Goal: Task Accomplishment & Management: Use online tool/utility

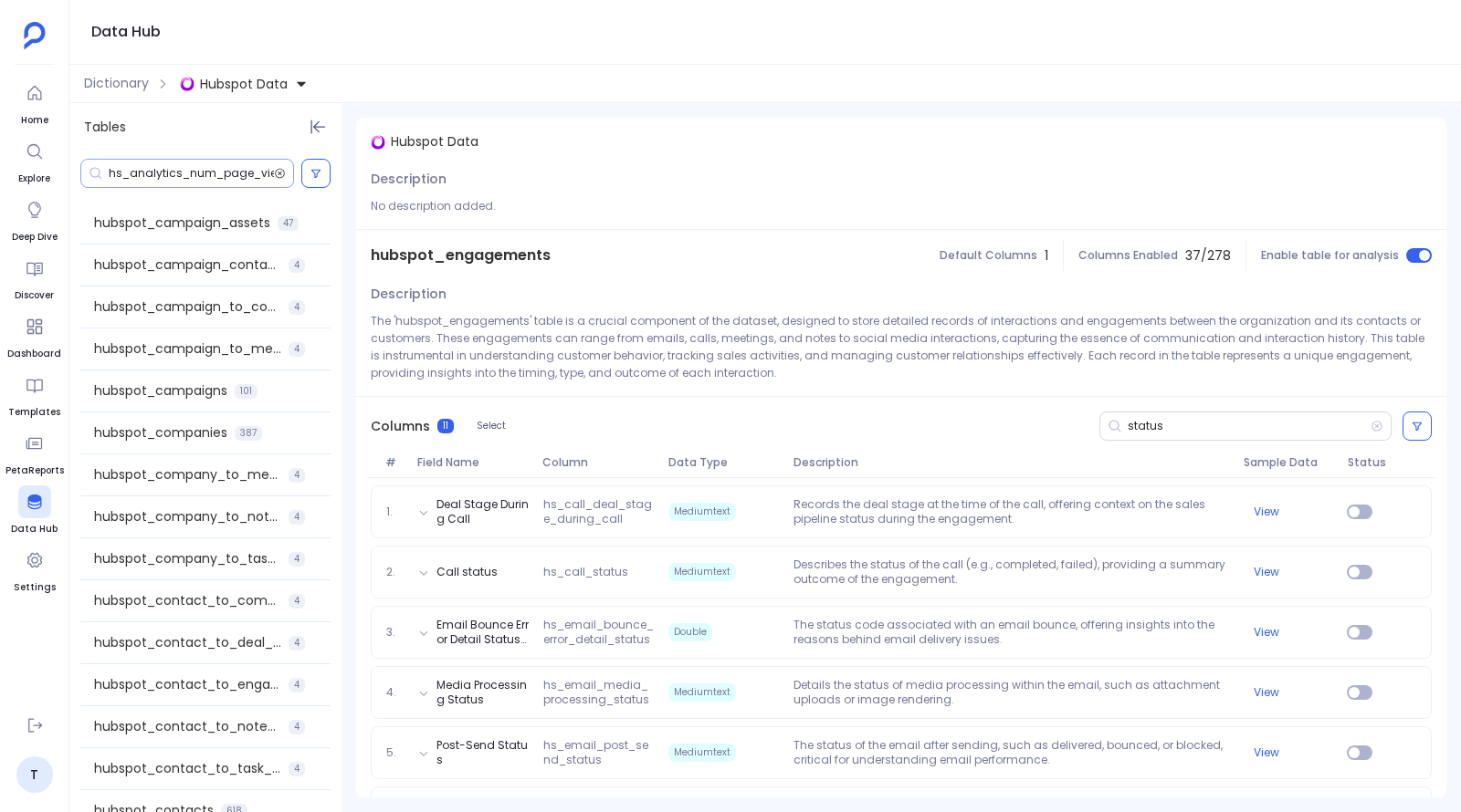
scroll to position [613, 0]
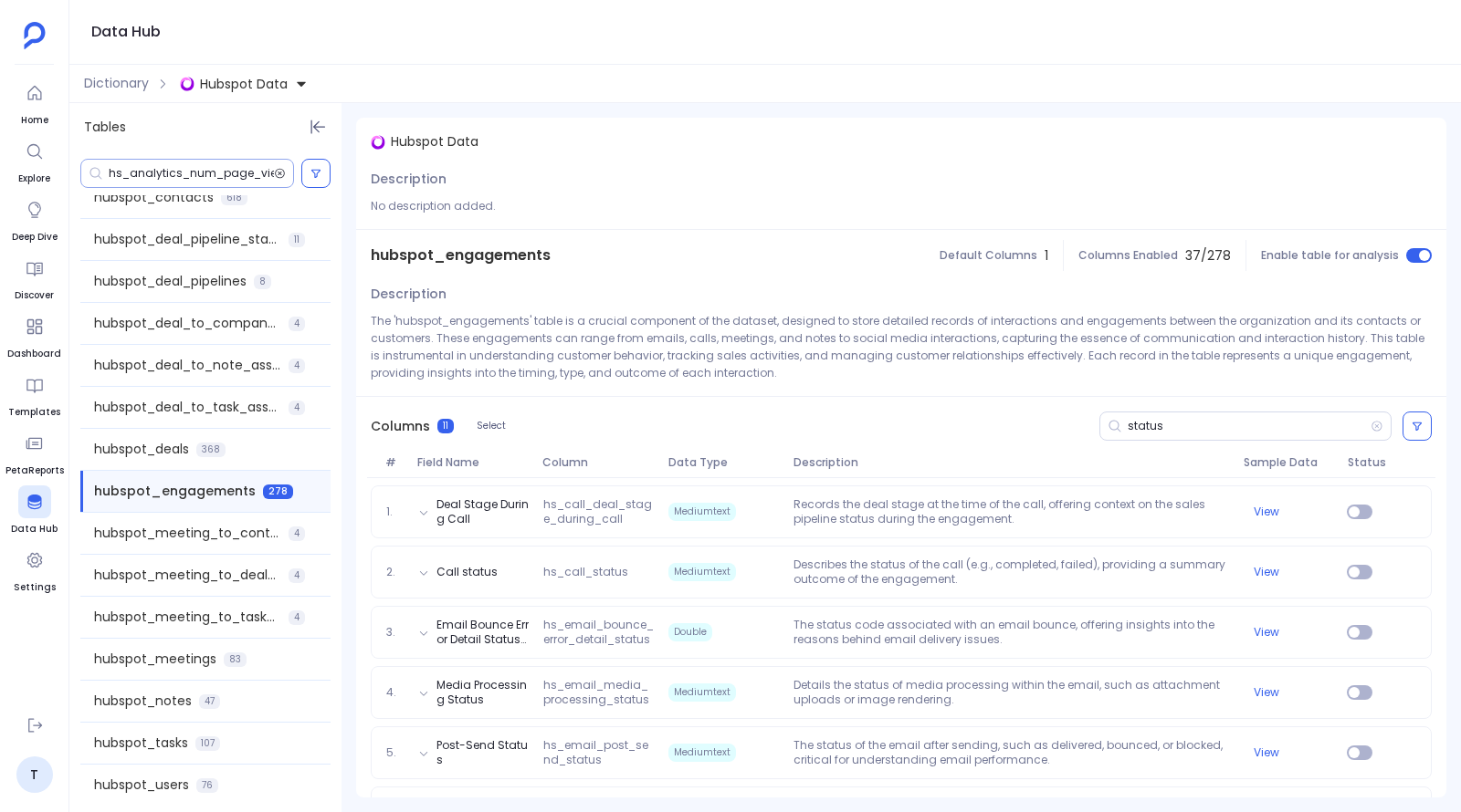
click at [280, 178] on icon at bounding box center [281, 174] width 10 height 10
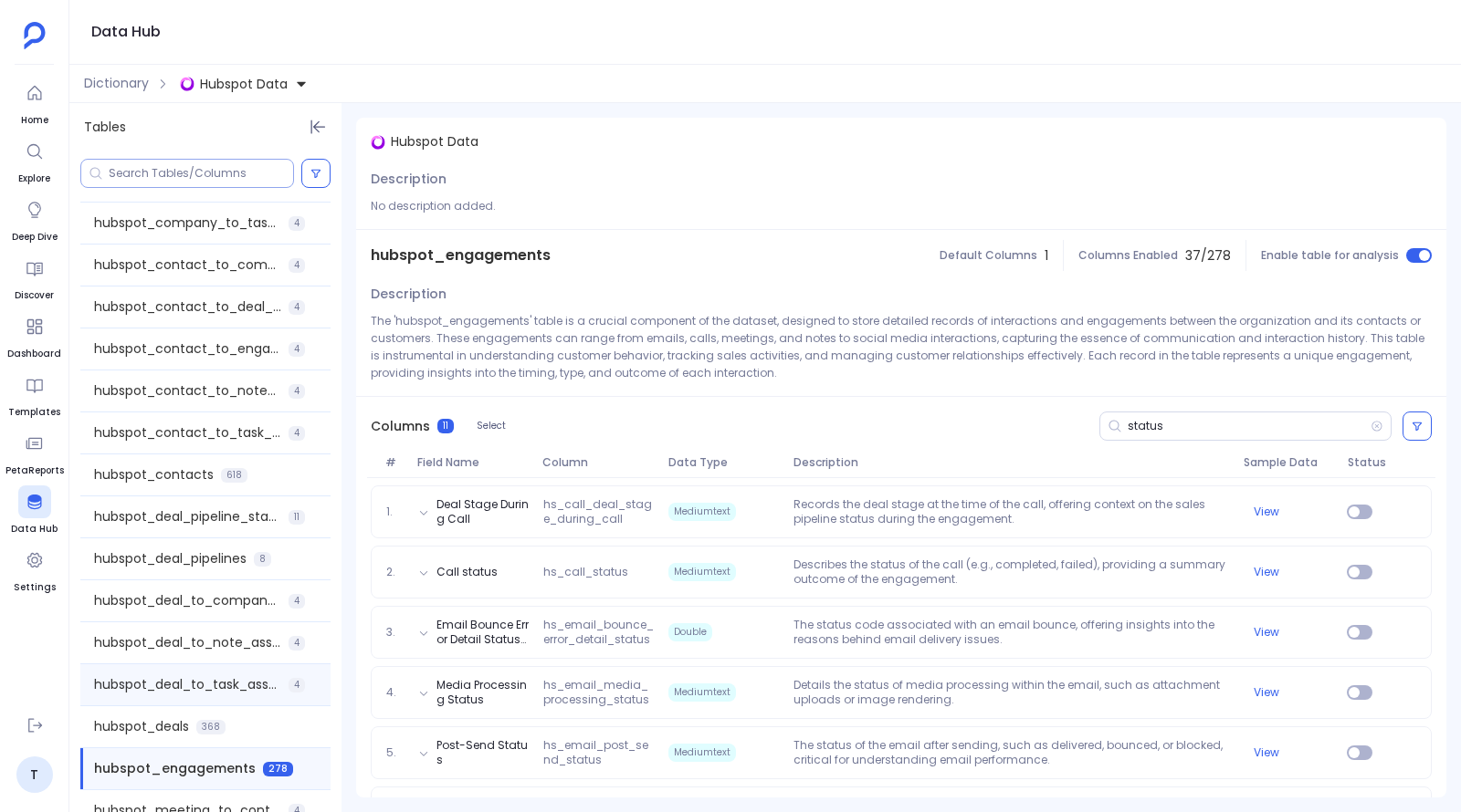
scroll to position [335, 0]
click at [193, 464] on div "hubspot_contacts 618" at bounding box center [205, 475] width 250 height 41
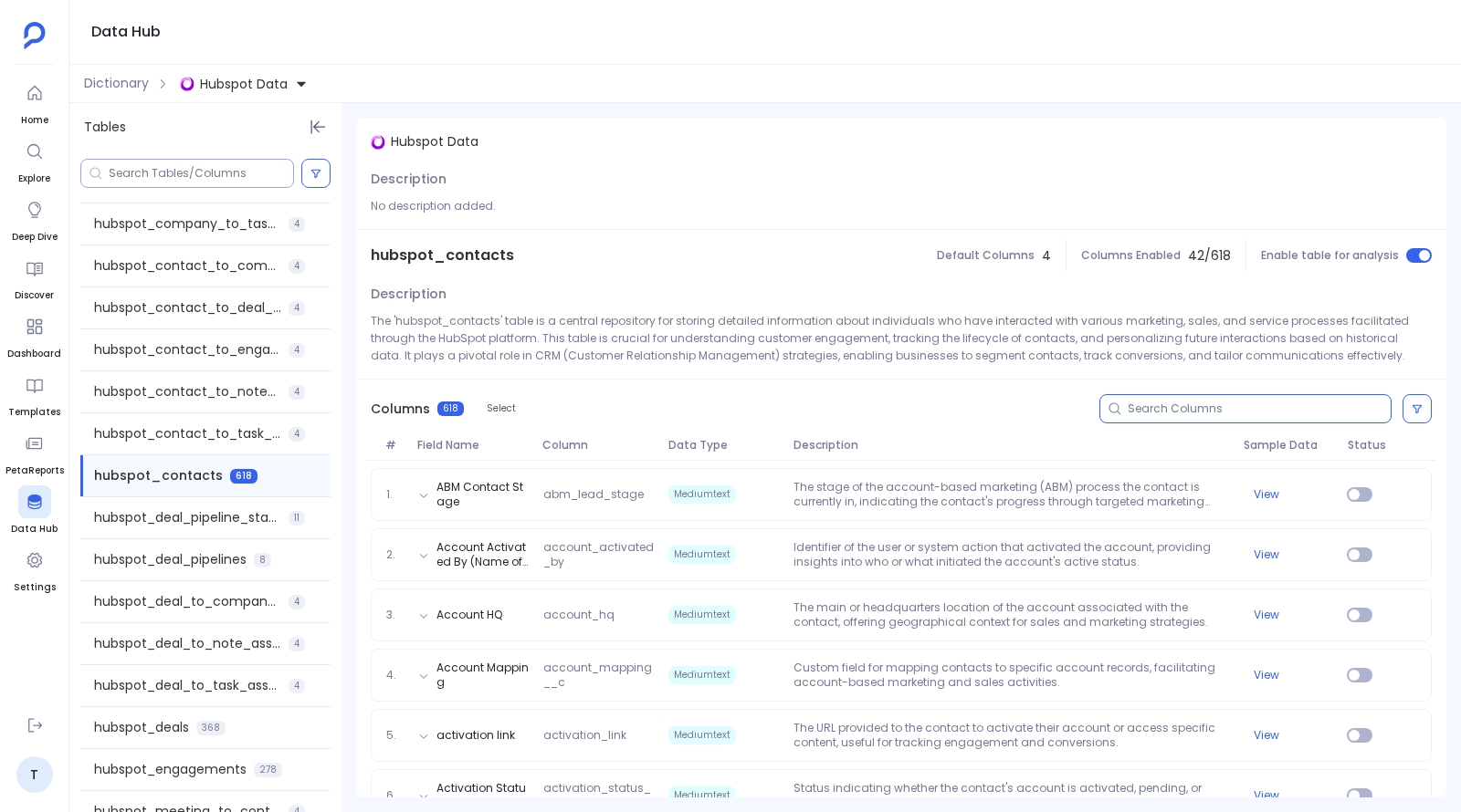
click at [1200, 409] on input at bounding box center [1259, 408] width 263 height 14
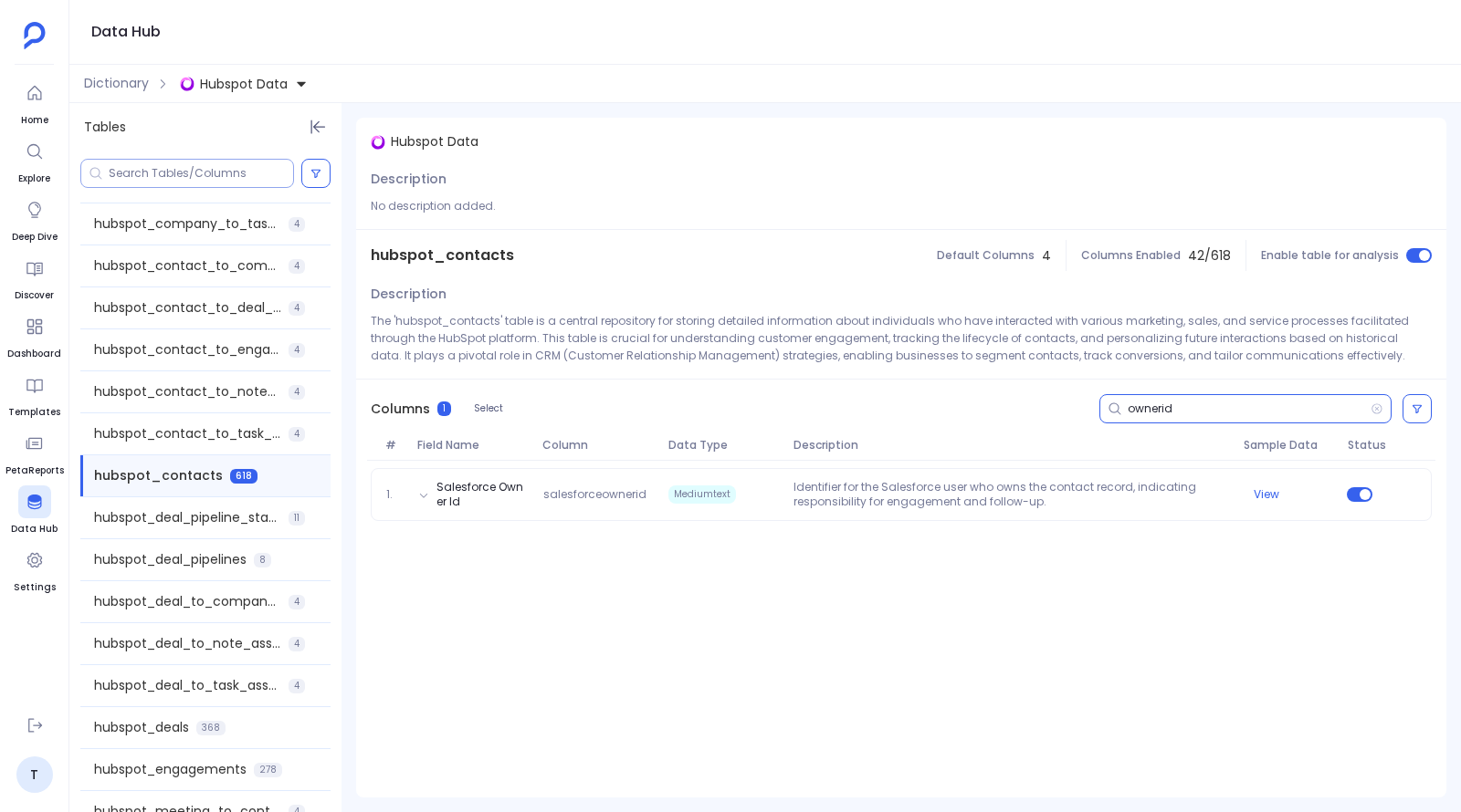
drag, startPoint x: 1162, startPoint y: 413, endPoint x: 1209, endPoint y: 413, distance: 47.0
click at [1209, 413] on input "ownerid" at bounding box center [1249, 408] width 243 height 14
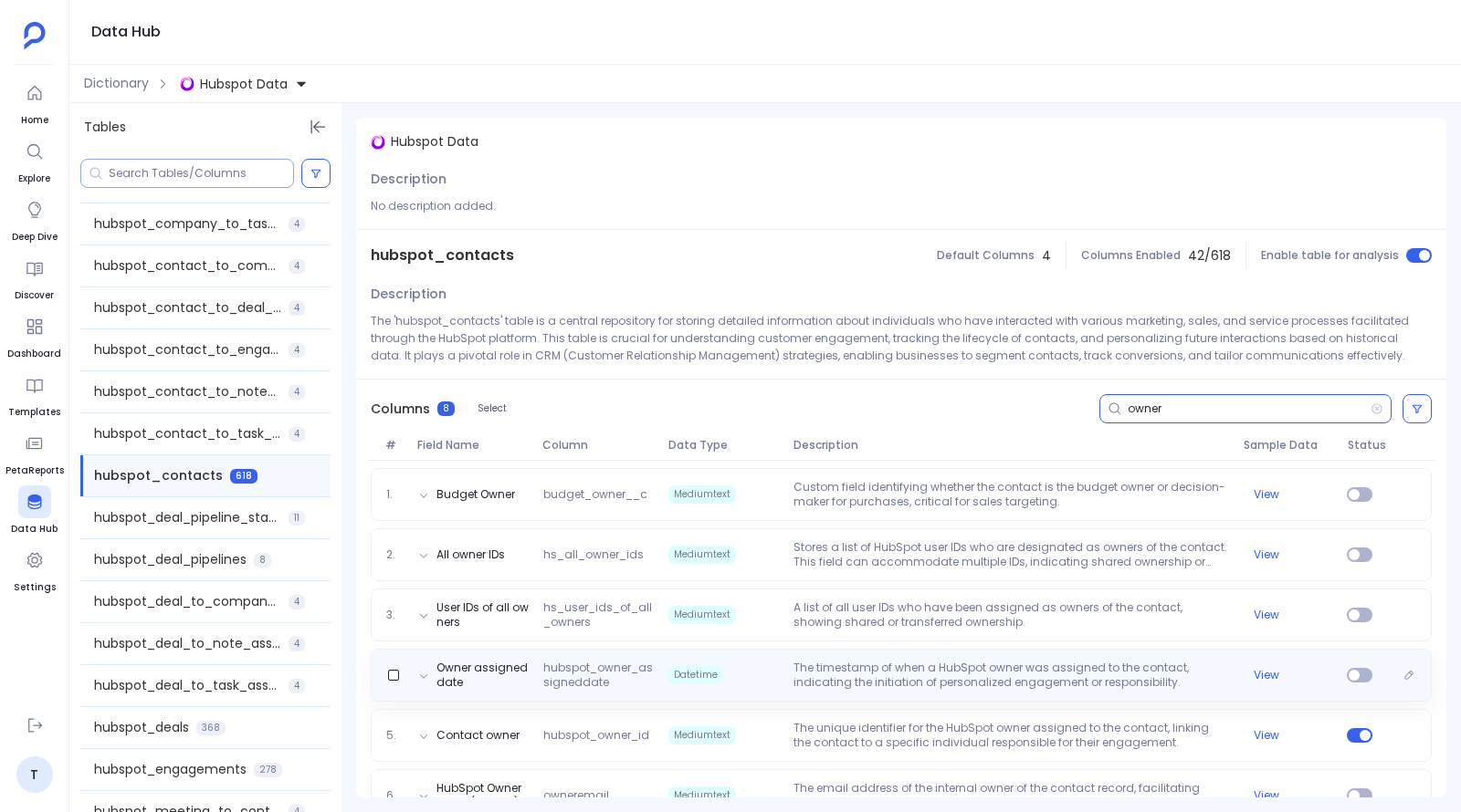
scroll to position [33, 0]
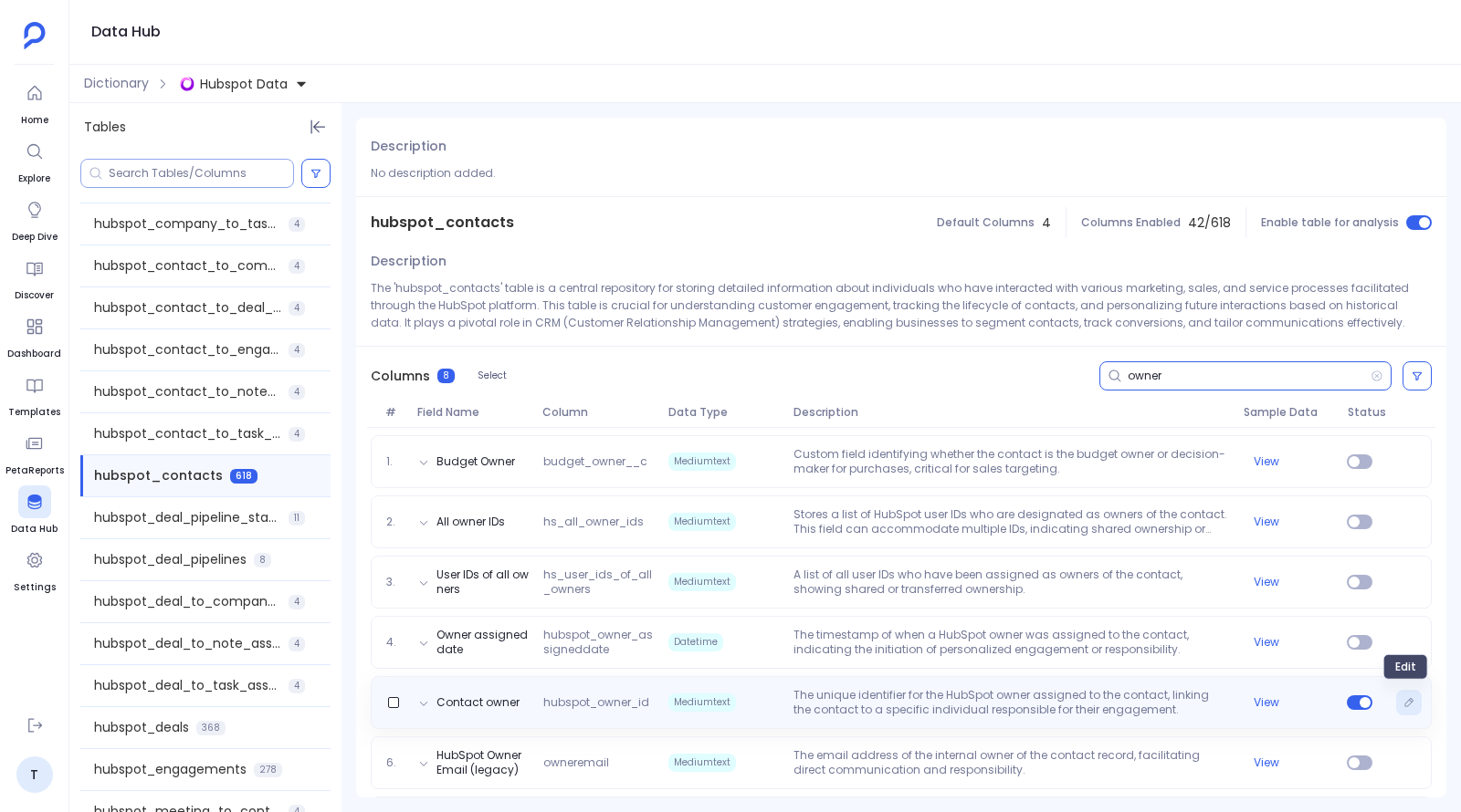
type input "owner"
click at [1404, 701] on icon "Edit" at bounding box center [1410, 703] width 11 height 11
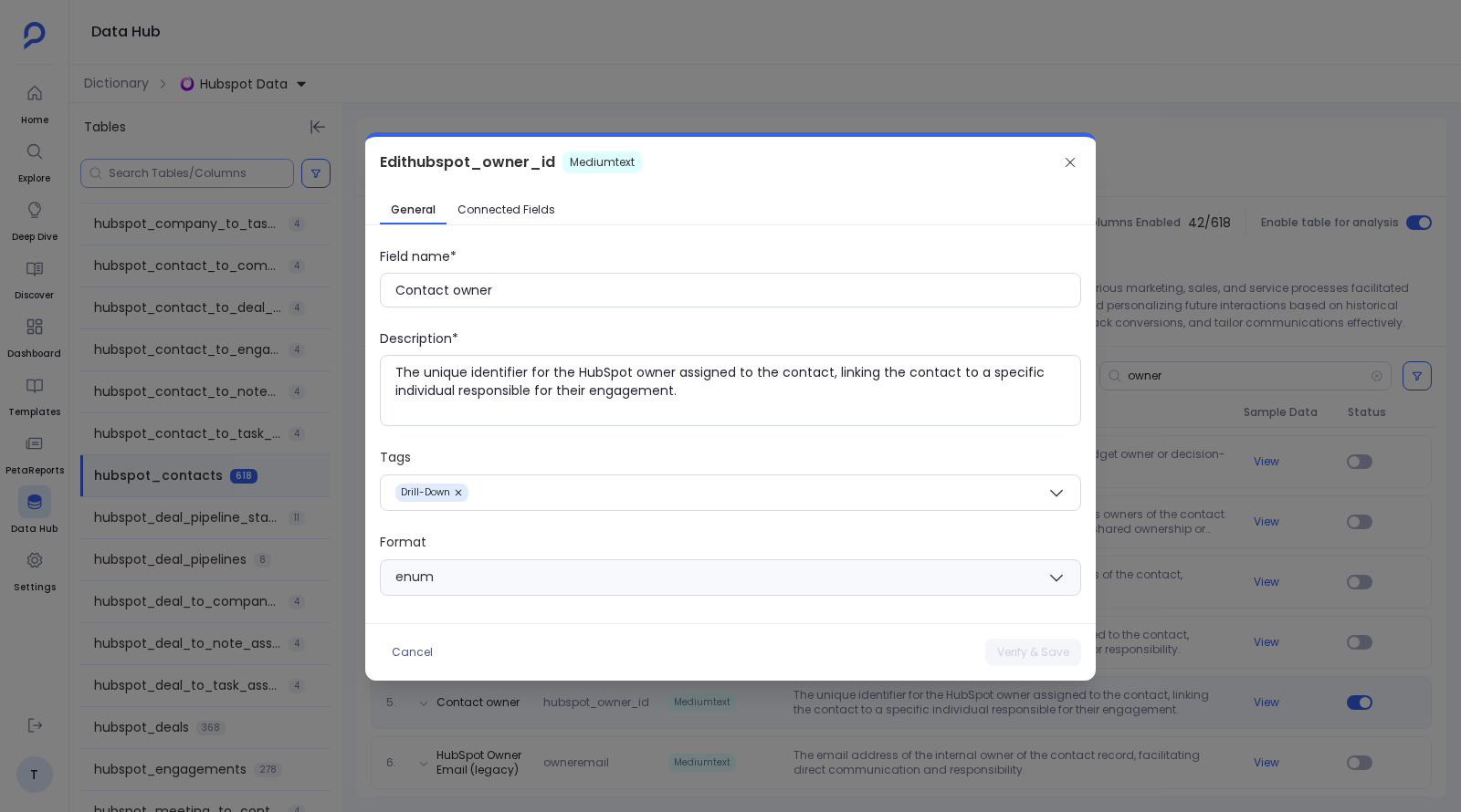
click at [506, 194] on div "Edit hubspot_owner_id Mediumtext General Connected Fields Field name* Contact o…" at bounding box center [730, 409] width 730 height 544
click at [506, 197] on link "Connected Fields" at bounding box center [506, 209] width 120 height 29
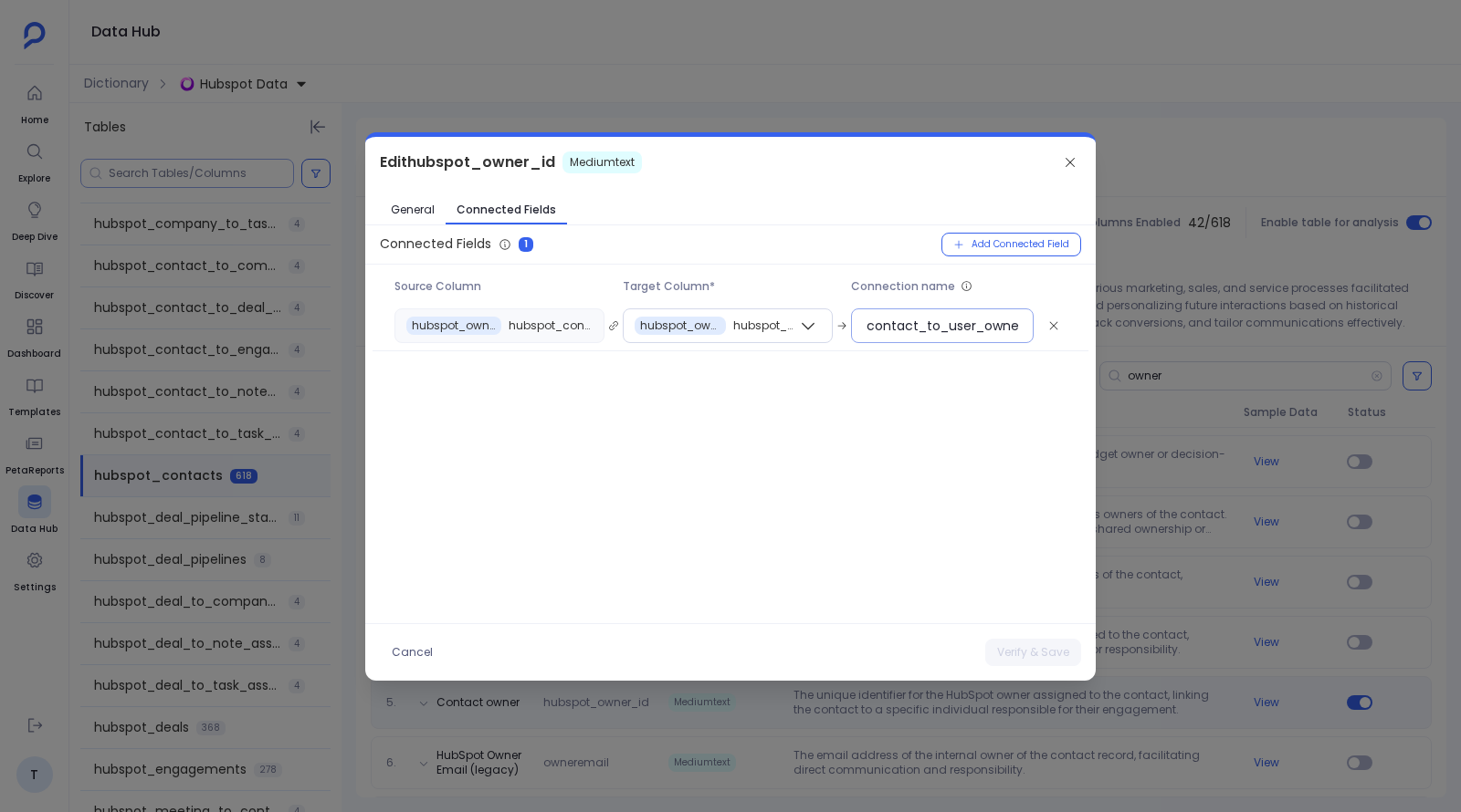
click at [968, 327] on input "contact_to_user_ownerID" at bounding box center [942, 325] width 151 height 18
